Goal: Task Accomplishment & Management: Manage account settings

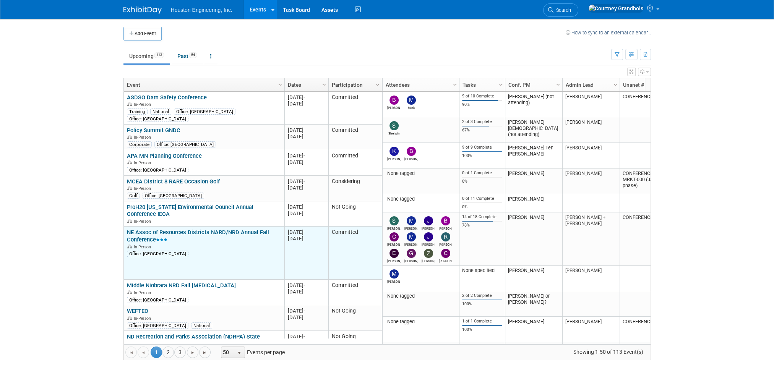
scroll to position [46, 0]
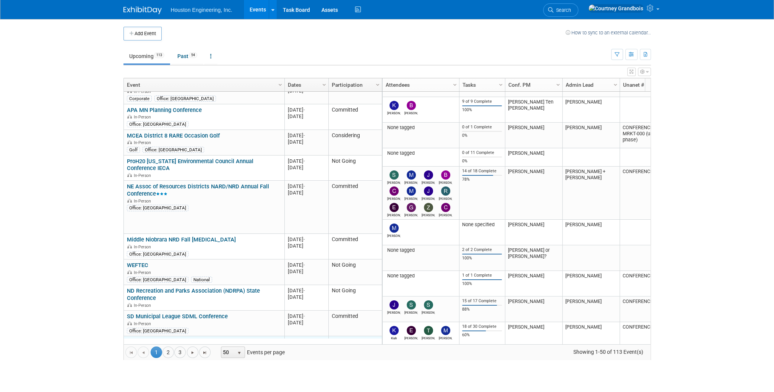
click at [164, 338] on link "MN GIS/LIS Consortium" at bounding box center [157, 341] width 60 height 7
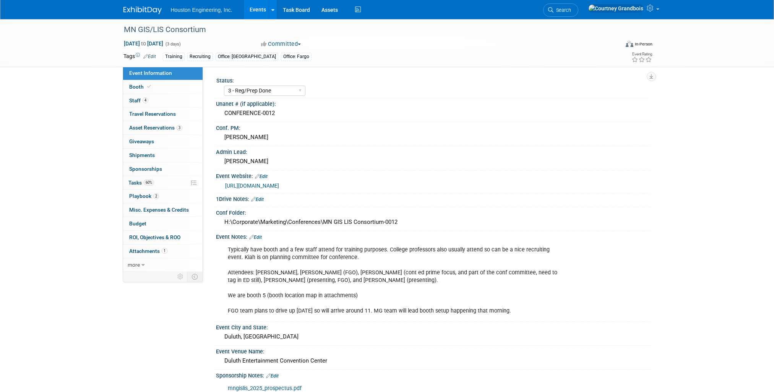
select select "3 - Reg/Prep Done"
select select "Yes"
select select "Geo. Technology"
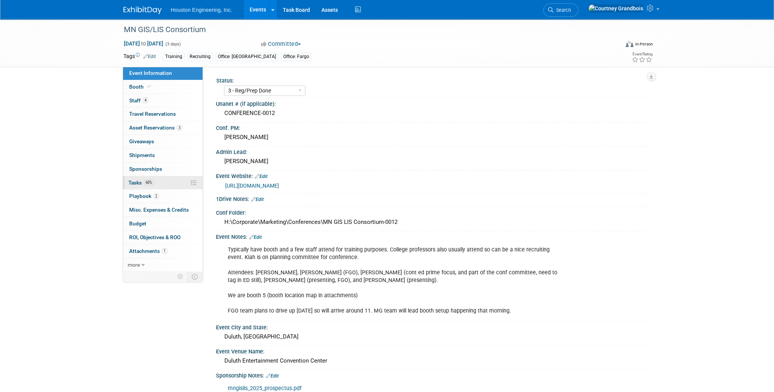
click at [185, 182] on link "60% Tasks 60%" at bounding box center [162, 182] width 79 height 13
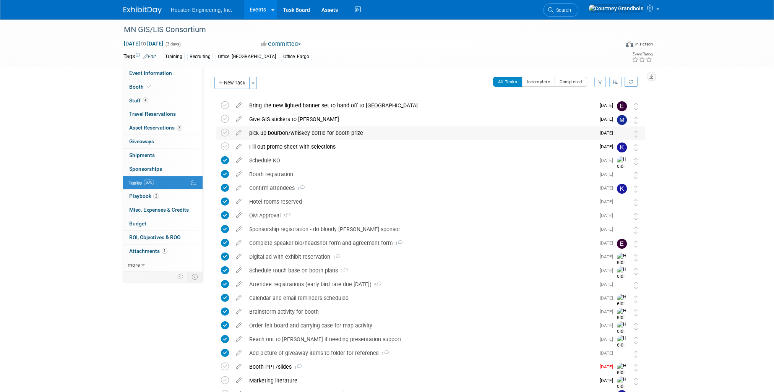
click at [298, 131] on div "pick up bourbon/whiskey bottle for booth prize" at bounding box center [420, 132] width 350 height 13
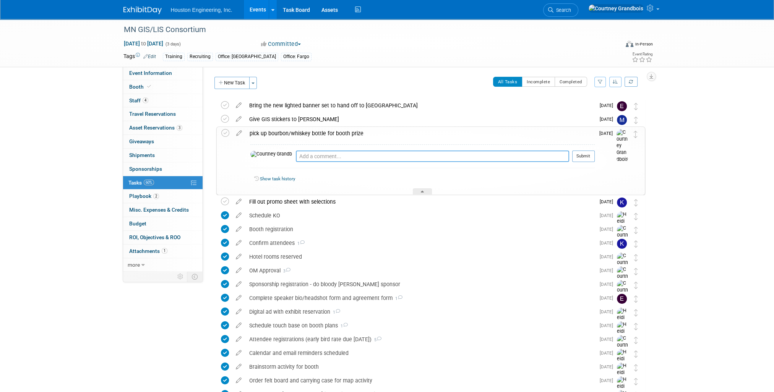
click at [321, 152] on textarea at bounding box center [432, 156] width 273 height 11
type textarea "pick up tomorrow morning"
click at [585, 154] on button "Submit" at bounding box center [583, 156] width 23 height 11
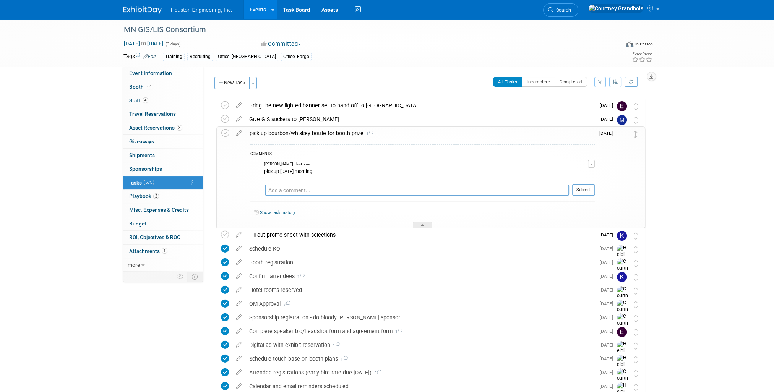
click at [678, 162] on div "MN GIS/LIS Consortium Oct 1, 2025 to Oct 3, 2025 (3 days) Oct 1, 2025 to Oct 3,…" at bounding box center [387, 332] width 774 height 627
click at [332, 127] on div "pick up bourbon/whiskey bottle for booth prize 1" at bounding box center [420, 133] width 349 height 13
